Goal: Transaction & Acquisition: Book appointment/travel/reservation

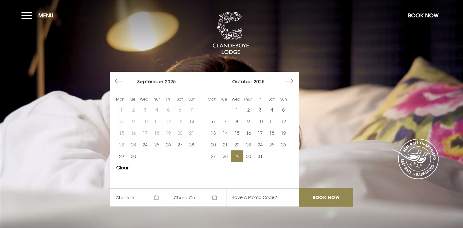
click at [237, 154] on button "29" at bounding box center [237, 156] width 12 height 12
click at [261, 155] on button "31" at bounding box center [260, 156] width 12 height 12
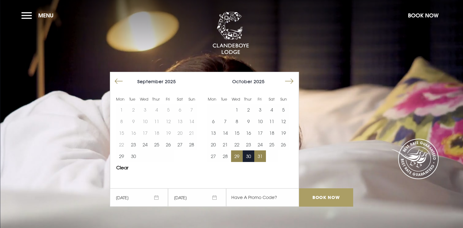
click at [325, 194] on input "Book Now" at bounding box center [326, 197] width 54 height 18
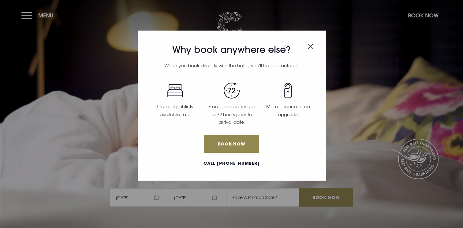
click at [309, 47] on img "Close modal" at bounding box center [311, 46] width 6 height 5
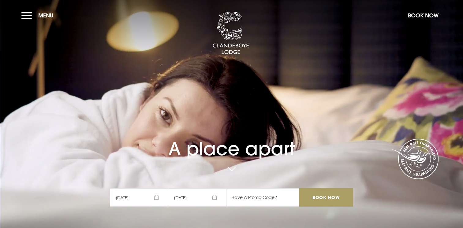
click at [326, 197] on input "Book Now" at bounding box center [326, 197] width 54 height 18
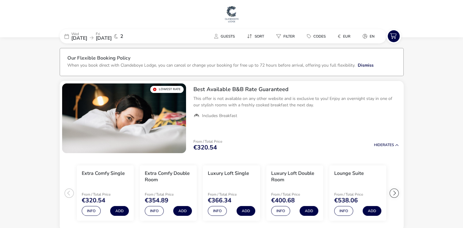
click at [123, 37] on span "2" at bounding box center [121, 36] width 3 height 5
